Goal: Transaction & Acquisition: Register for event/course

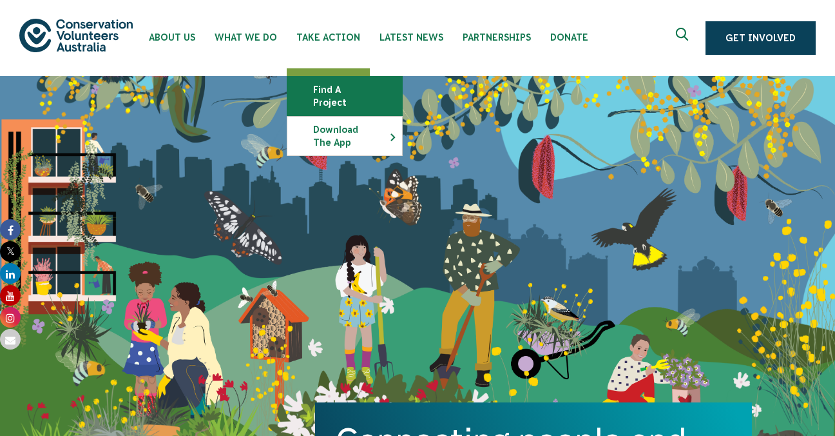
click at [332, 95] on link "Find a project" at bounding box center [344, 96] width 115 height 39
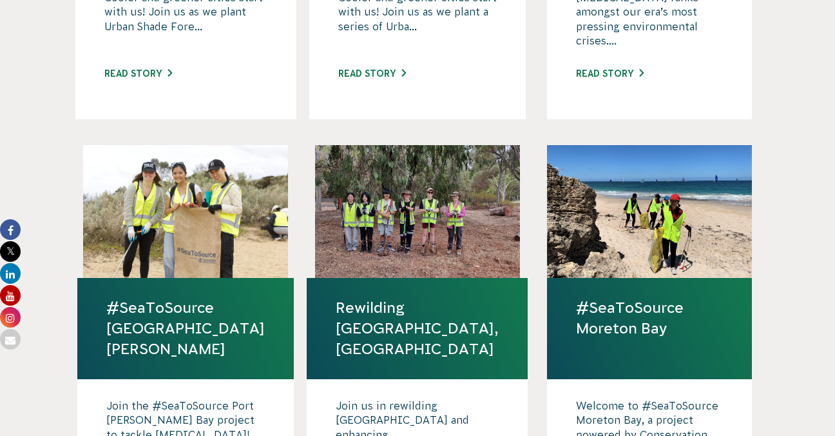
scroll to position [773, 0]
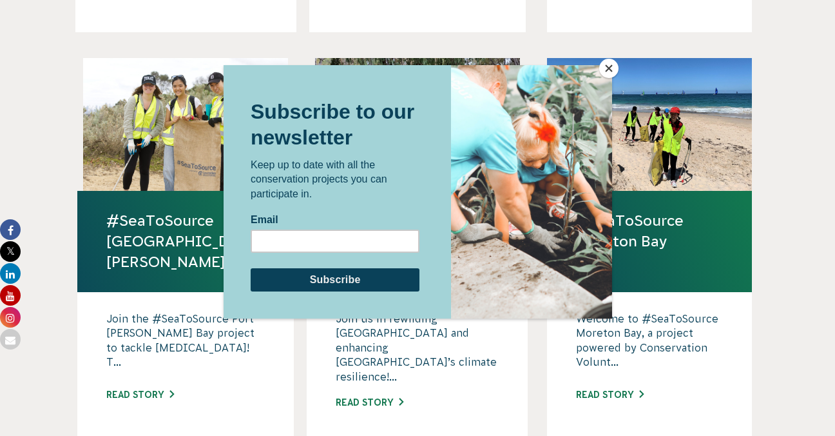
click at [602, 64] on button "Close" at bounding box center [608, 68] width 19 height 19
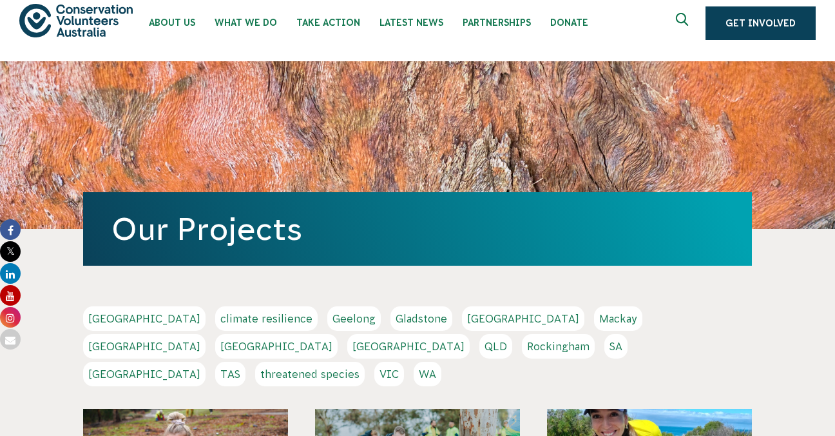
scroll to position [0, 0]
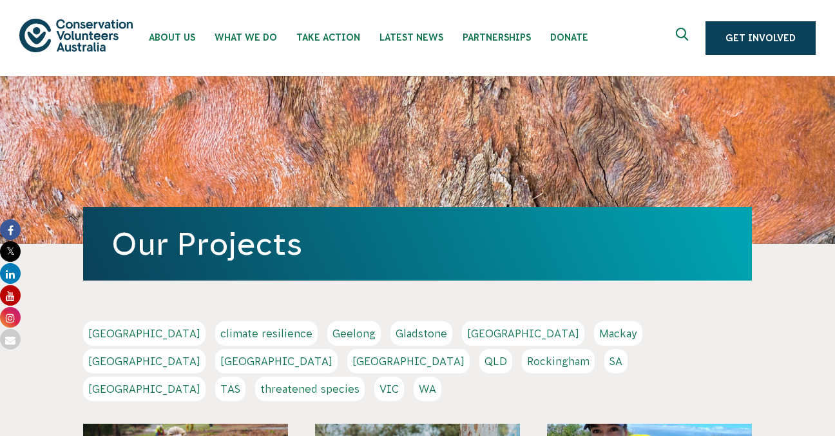
click at [605, 363] on link "SA" at bounding box center [616, 361] width 23 height 24
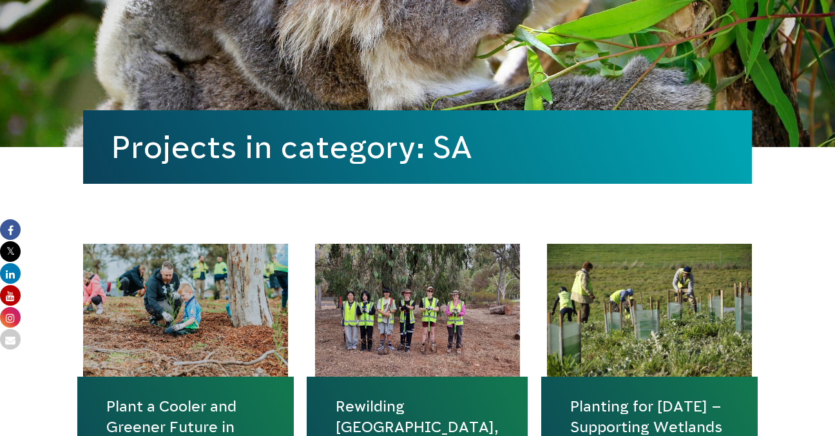
scroll to position [387, 0]
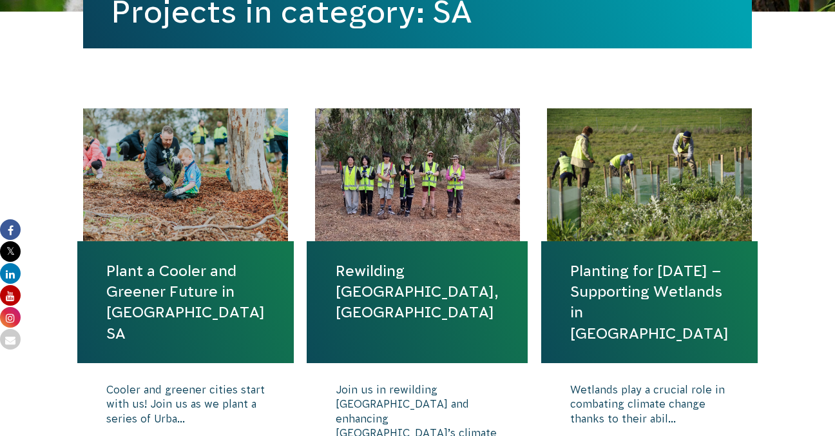
click at [212, 295] on link "Plant a Cooler and Greener Future in [GEOGRAPHIC_DATA] SA" at bounding box center [185, 301] width 159 height 83
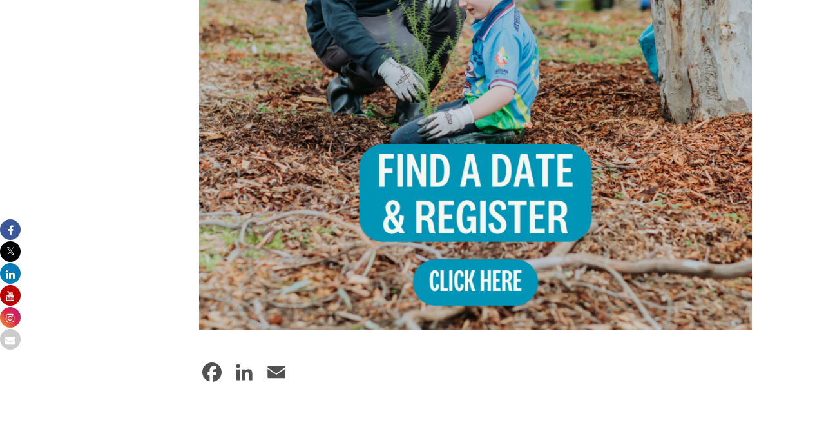
scroll to position [1225, 0]
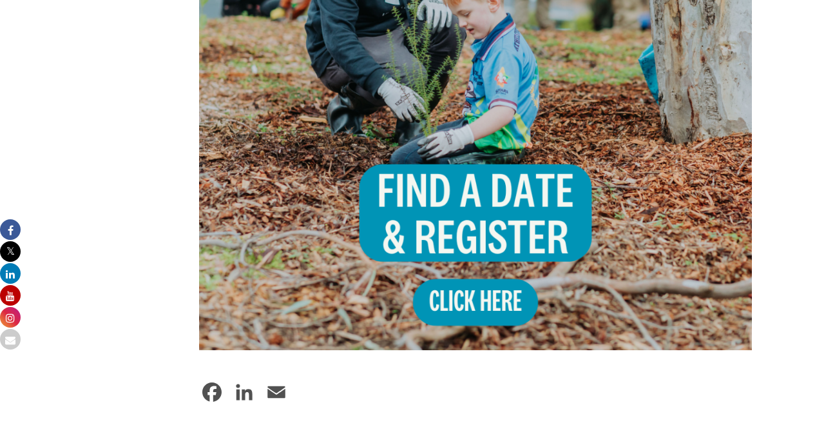
click at [467, 296] on img at bounding box center [475, 73] width 553 height 553
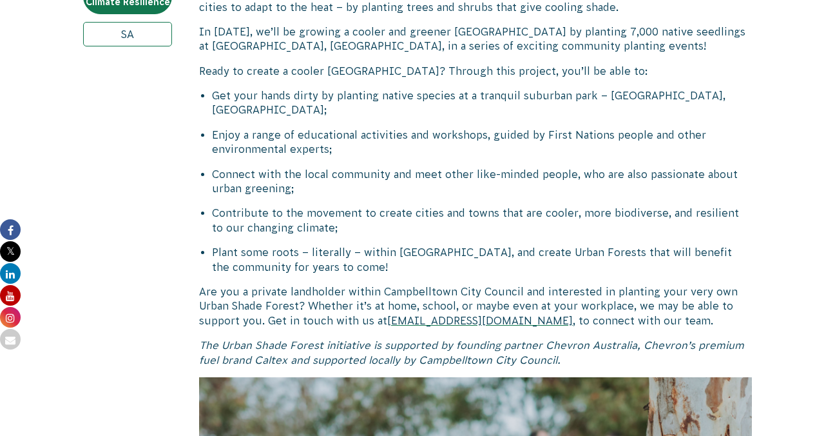
scroll to position [387, 0]
